Goal: Task Accomplishment & Management: Use online tool/utility

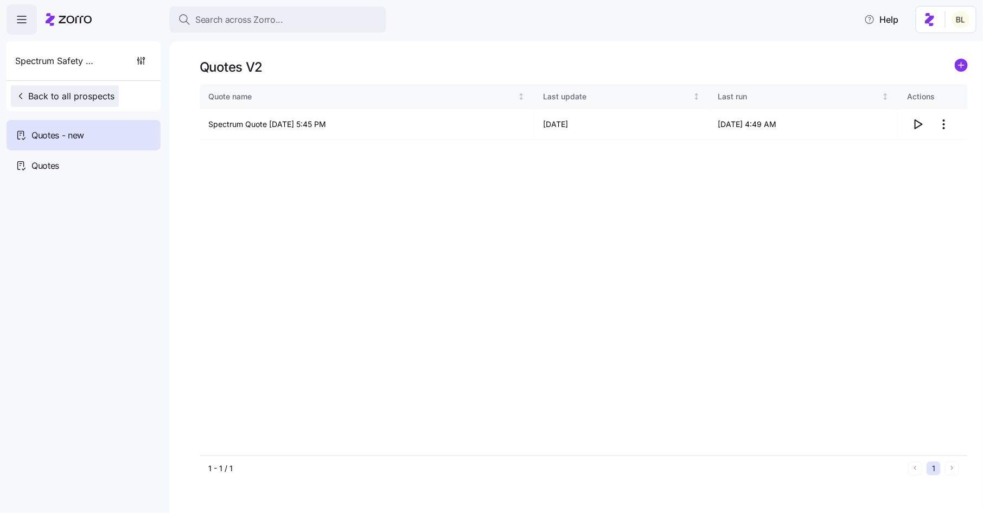
click at [71, 92] on span "Back to all prospects" at bounding box center [64, 96] width 99 height 13
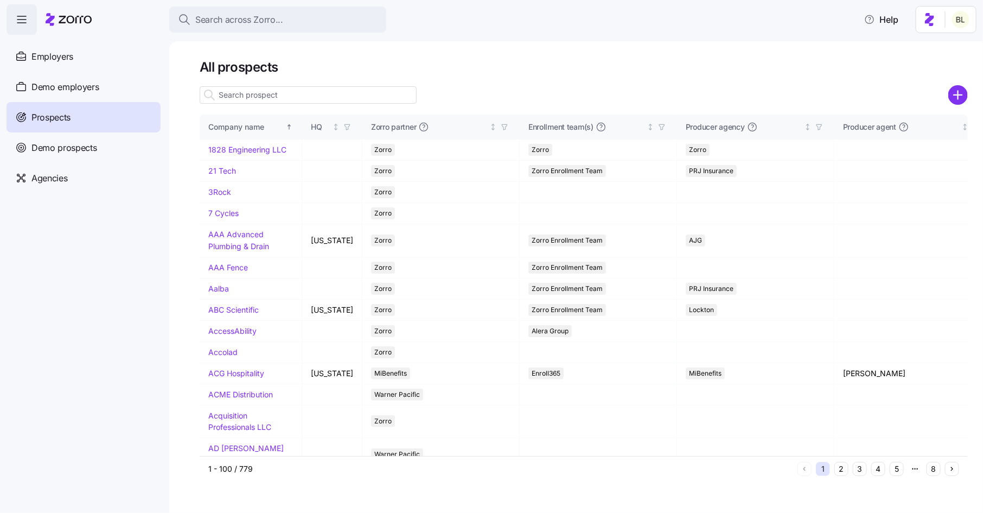
click at [286, 93] on input at bounding box center [308, 94] width 217 height 17
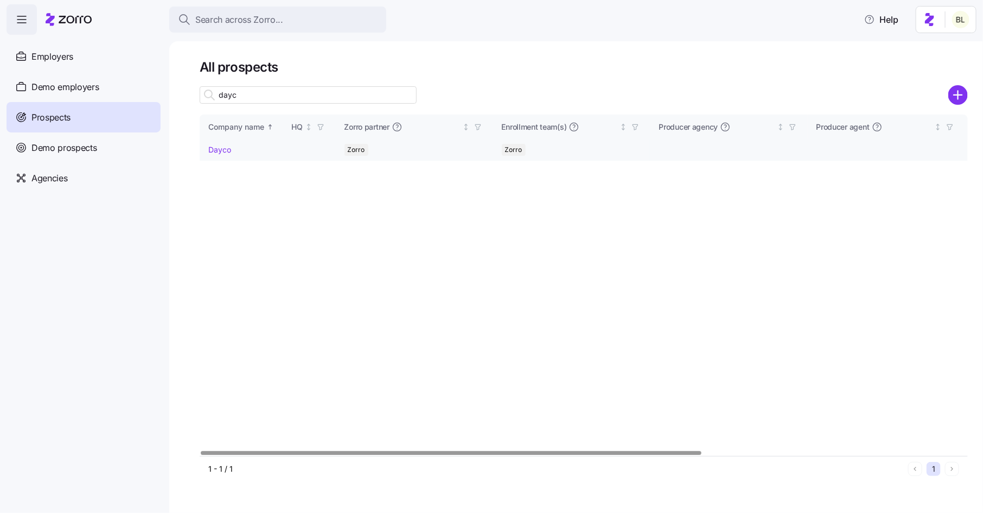
type input "dayc"
click at [224, 152] on link "Dayco" at bounding box center [219, 149] width 23 height 9
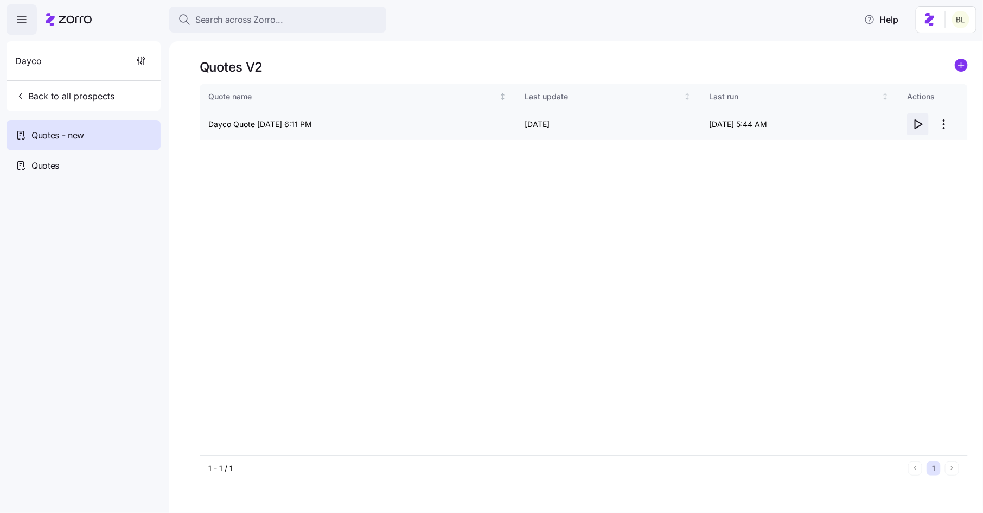
click at [917, 123] on icon "button" at bounding box center [918, 124] width 13 height 13
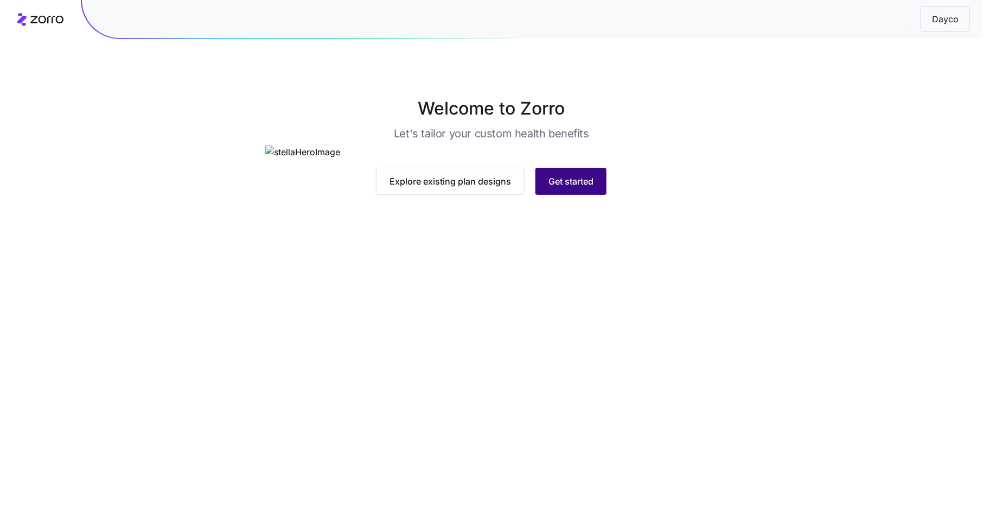
click at [582, 188] on span "Get started" at bounding box center [571, 181] width 45 height 13
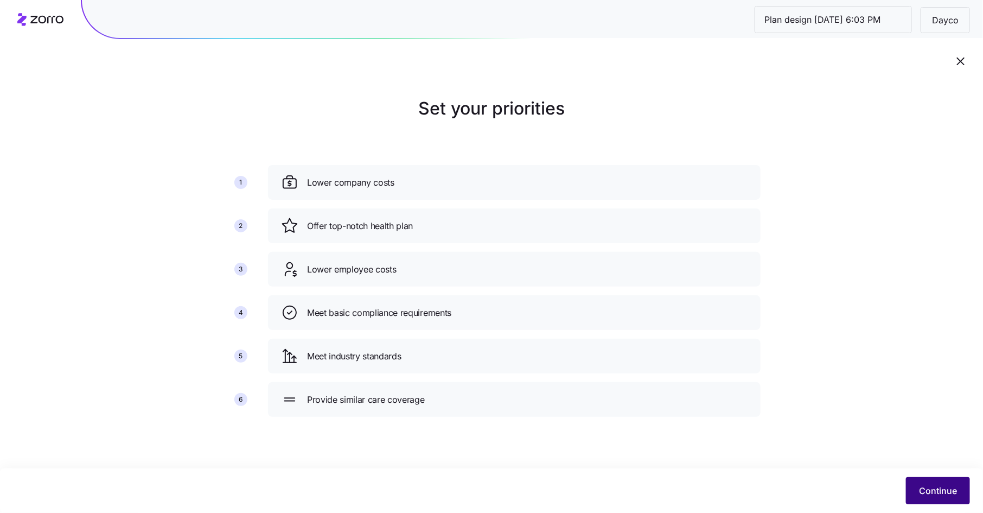
click at [934, 483] on button "Continue" at bounding box center [938, 490] width 64 height 27
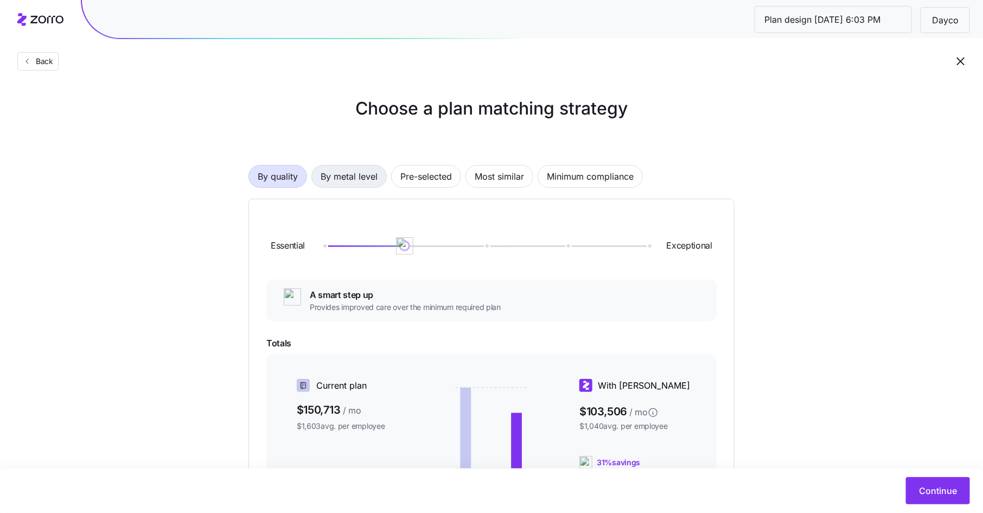
click at [356, 183] on span "By metal level" at bounding box center [349, 176] width 57 height 22
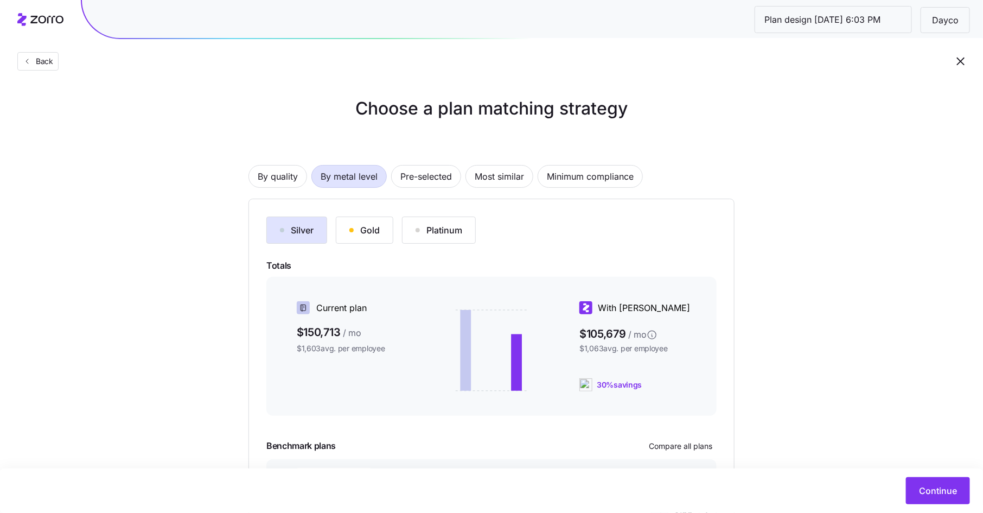
click at [361, 225] on div "Gold" at bounding box center [364, 230] width 30 height 13
click at [934, 487] on span "Continue" at bounding box center [938, 490] width 38 height 13
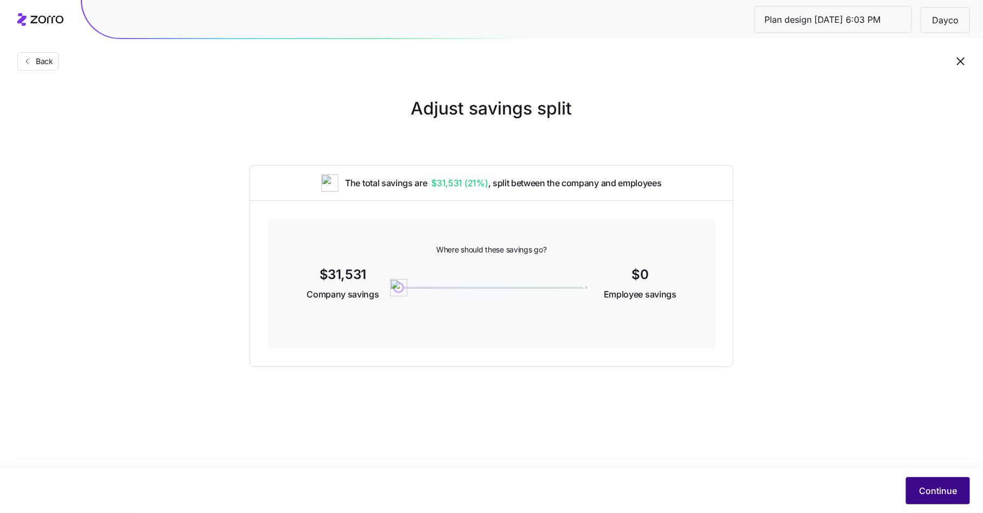
click at [936, 483] on button "Continue" at bounding box center [938, 490] width 64 height 27
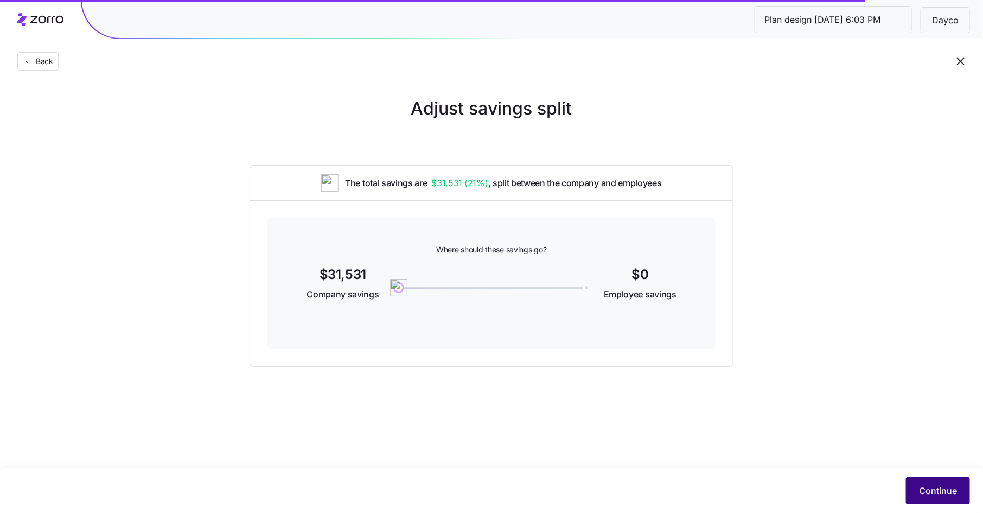
click at [937, 487] on span "Continue" at bounding box center [938, 490] width 38 height 13
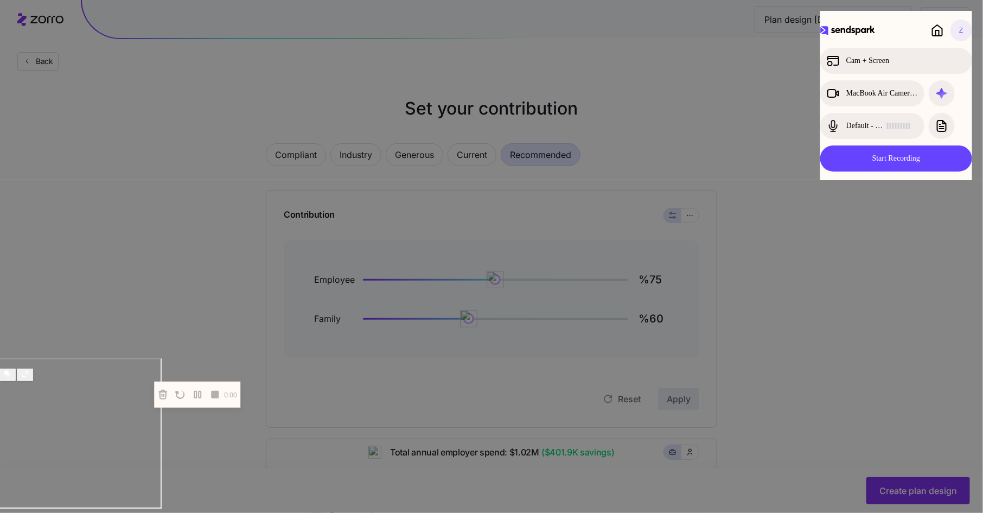
click at [776, 64] on div at bounding box center [491, 256] width 983 height 513
click at [933, 29] on icon at bounding box center [938, 30] width 10 height 11
click at [870, 292] on div at bounding box center [491, 256] width 983 height 513
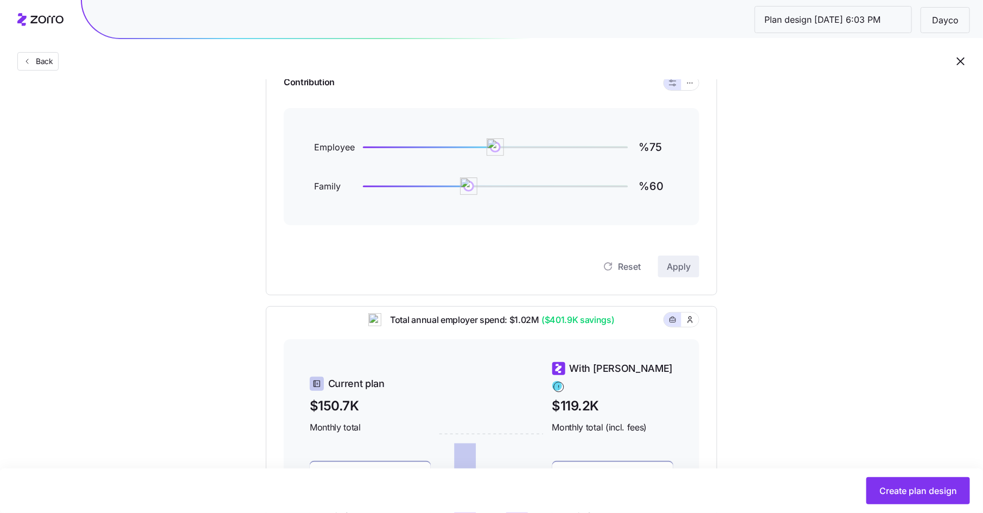
scroll to position [106, 0]
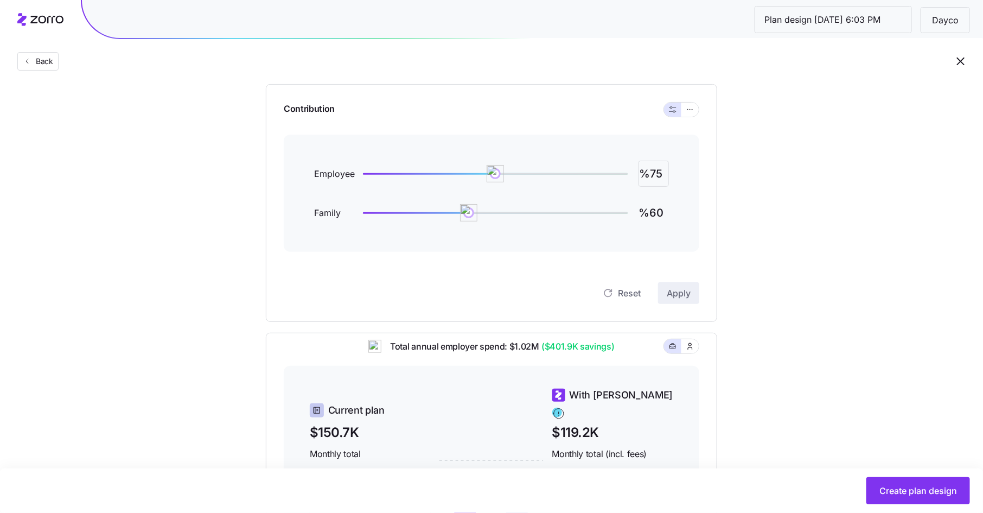
click at [657, 174] on input "%75" at bounding box center [654, 174] width 30 height 26
type input "%90"
click at [677, 290] on span "Apply" at bounding box center [679, 292] width 24 height 13
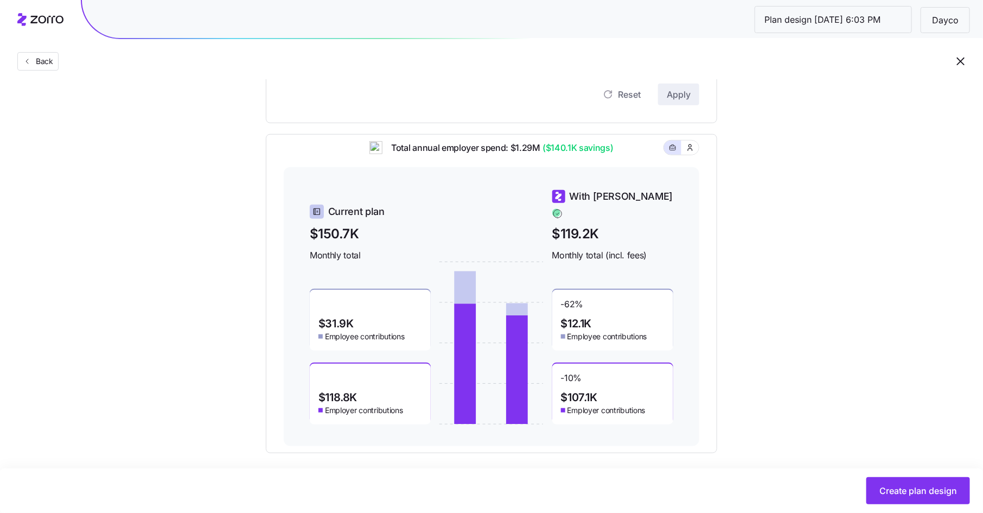
scroll to position [302, 0]
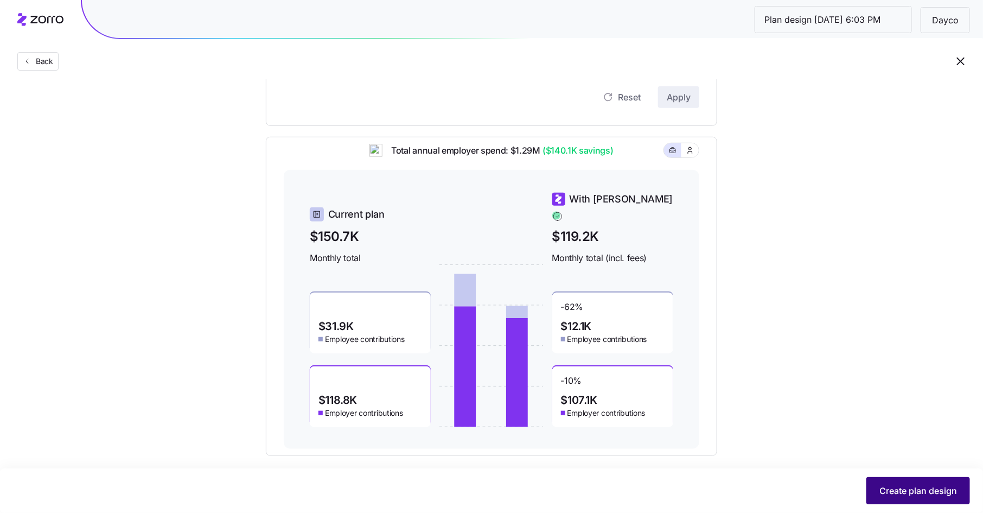
click at [920, 488] on span "Create plan design" at bounding box center [919, 490] width 78 height 13
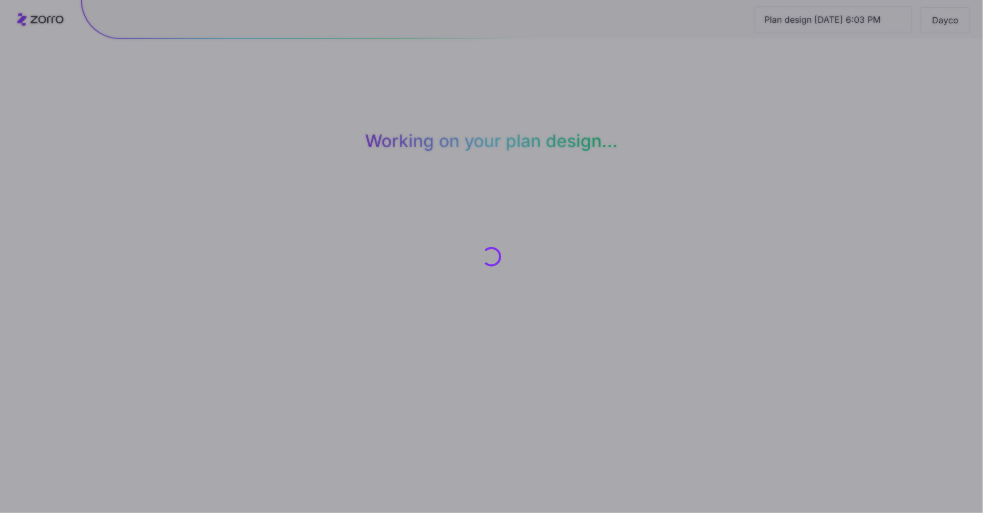
scroll to position [0, 0]
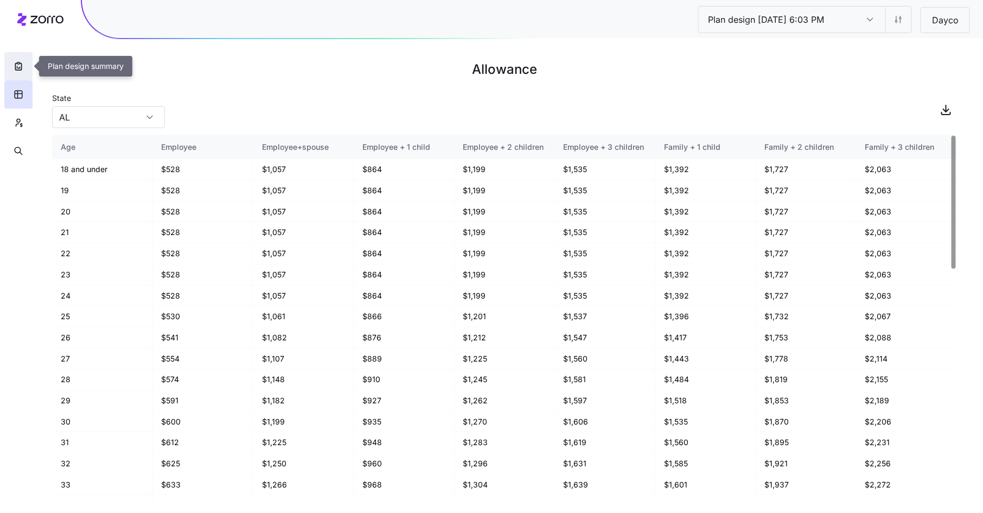
click at [23, 60] on button "button" at bounding box center [18, 66] width 28 height 28
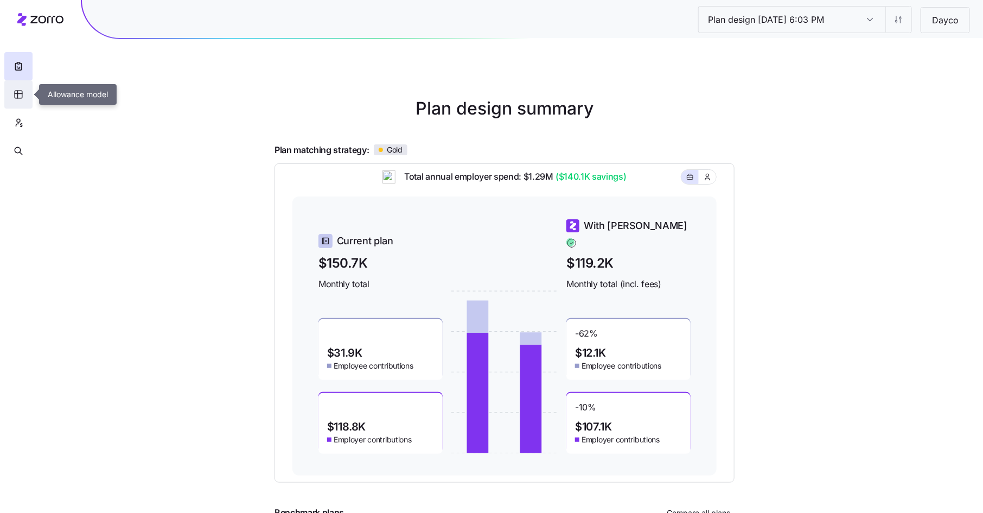
click at [23, 91] on icon "button" at bounding box center [19, 94] width 10 height 11
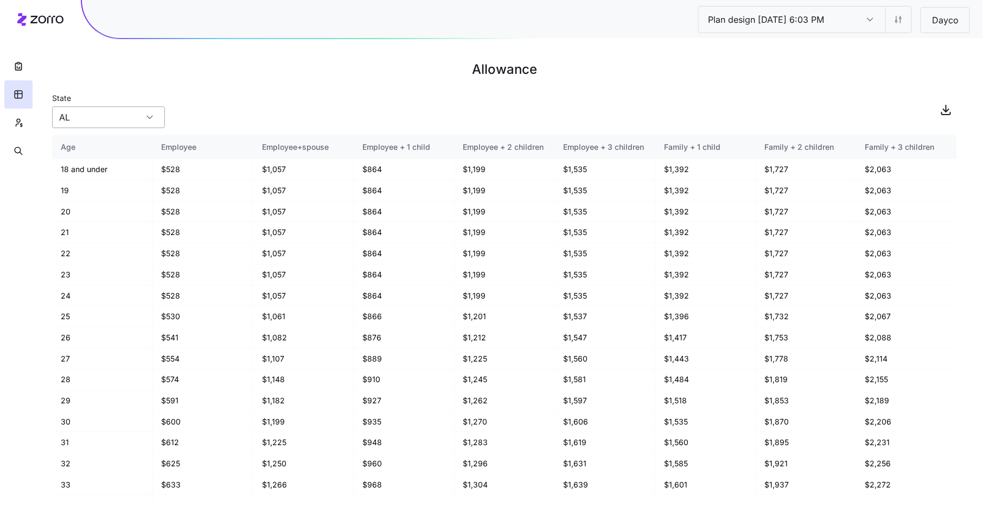
click at [84, 119] on input "AL" at bounding box center [108, 117] width 113 height 22
click at [220, 112] on div "State AL" at bounding box center [504, 109] width 905 height 37
click at [19, 120] on icon "button" at bounding box center [19, 122] width 10 height 11
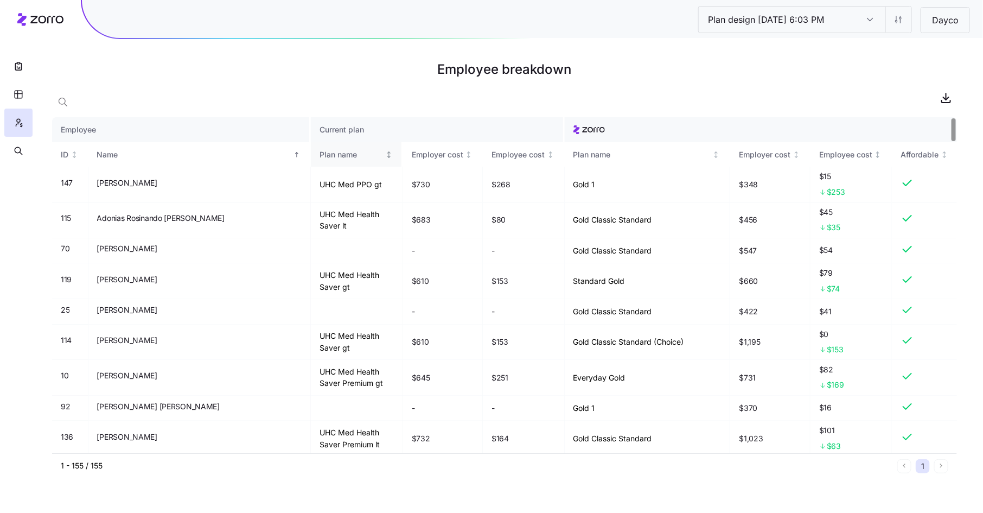
click at [311, 161] on th "Plan name" at bounding box center [357, 154] width 92 height 25
